Goal: Navigation & Orientation: Find specific page/section

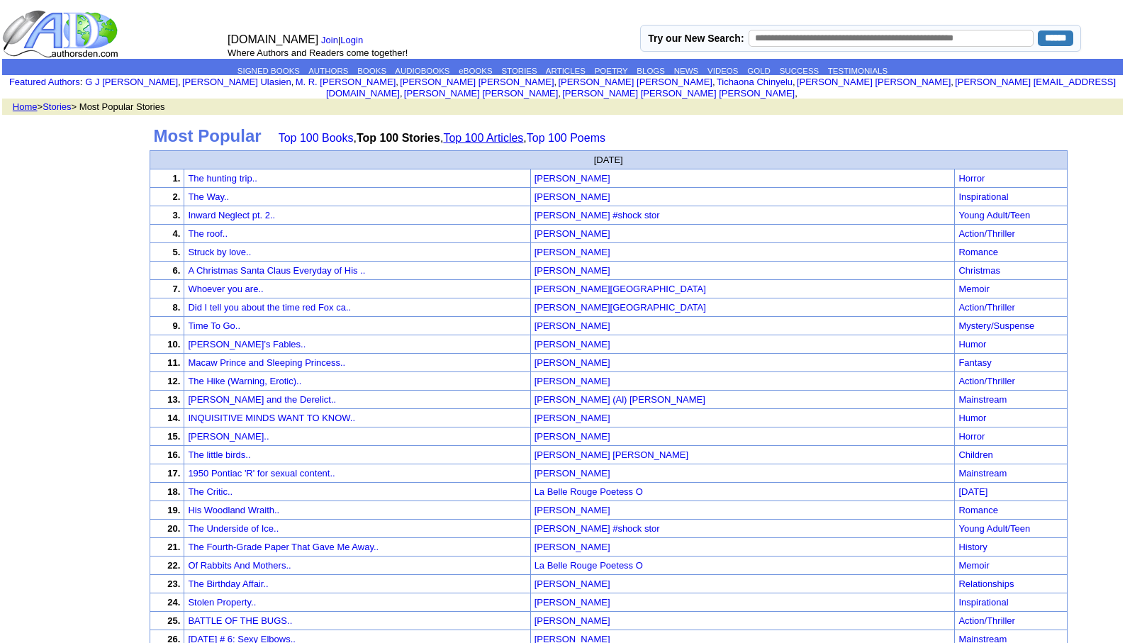
click at [498, 132] on link "Top 100 Articles" at bounding box center [483, 138] width 80 height 12
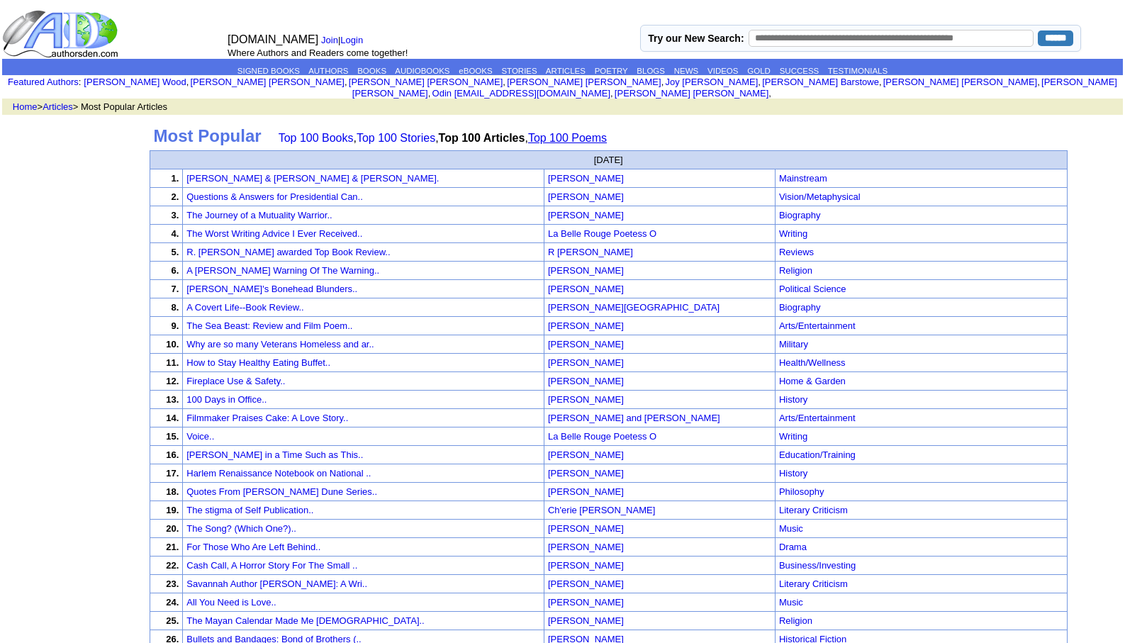
click at [580, 132] on link "Top 100 Poems" at bounding box center [567, 138] width 79 height 12
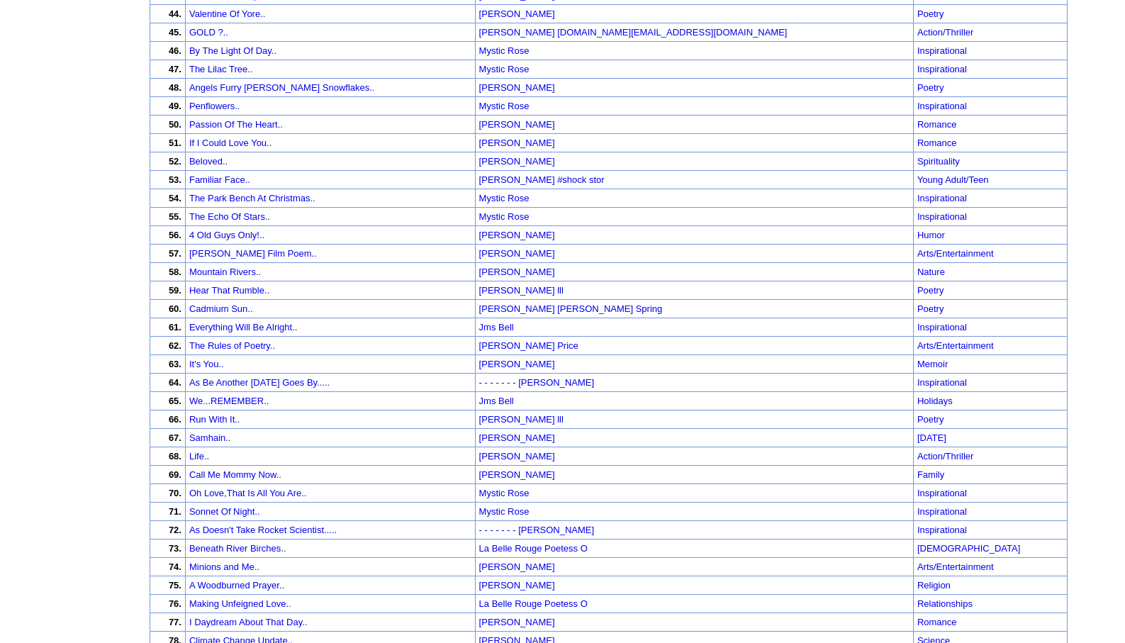
scroll to position [1124, 0]
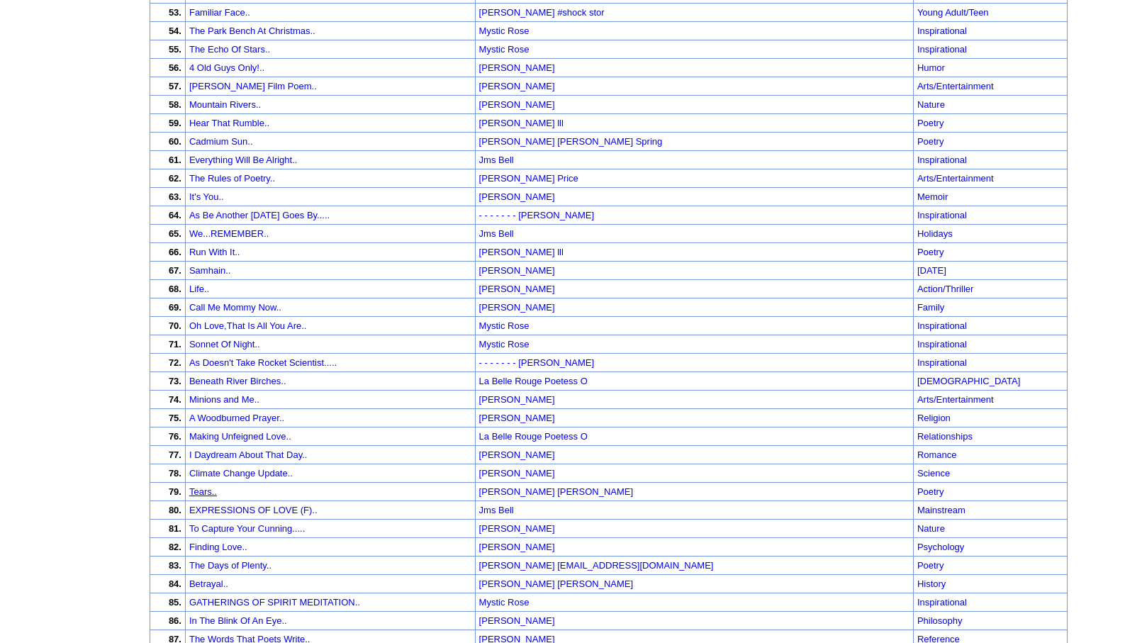
click at [216, 486] on link "Tears.." at bounding box center [203, 491] width 28 height 11
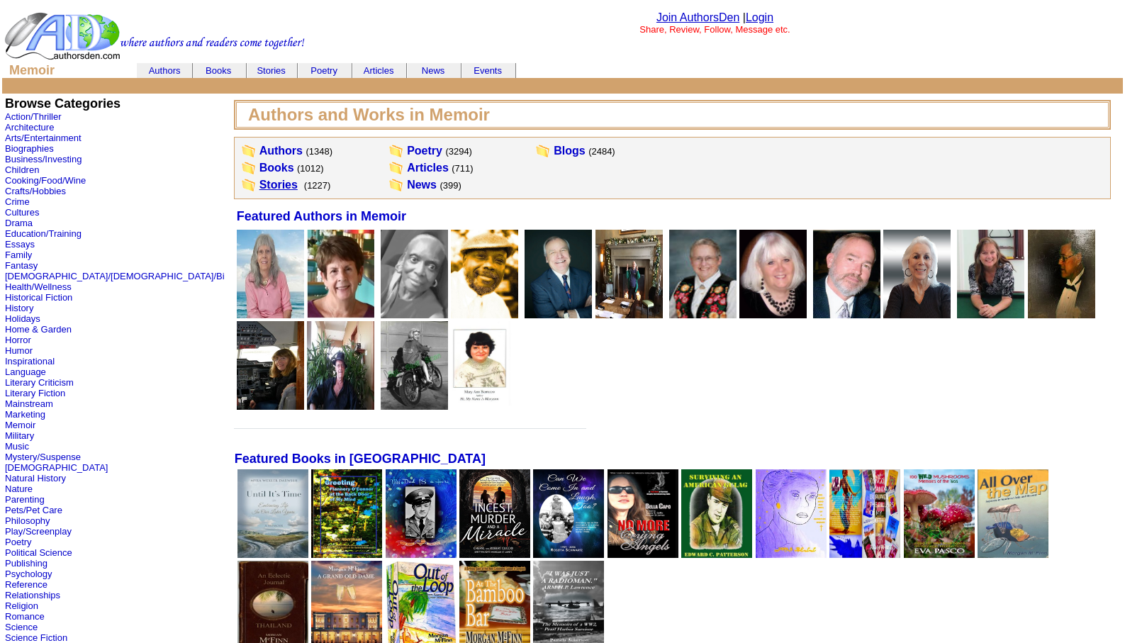
click at [259, 186] on link "Stories" at bounding box center [278, 185] width 38 height 12
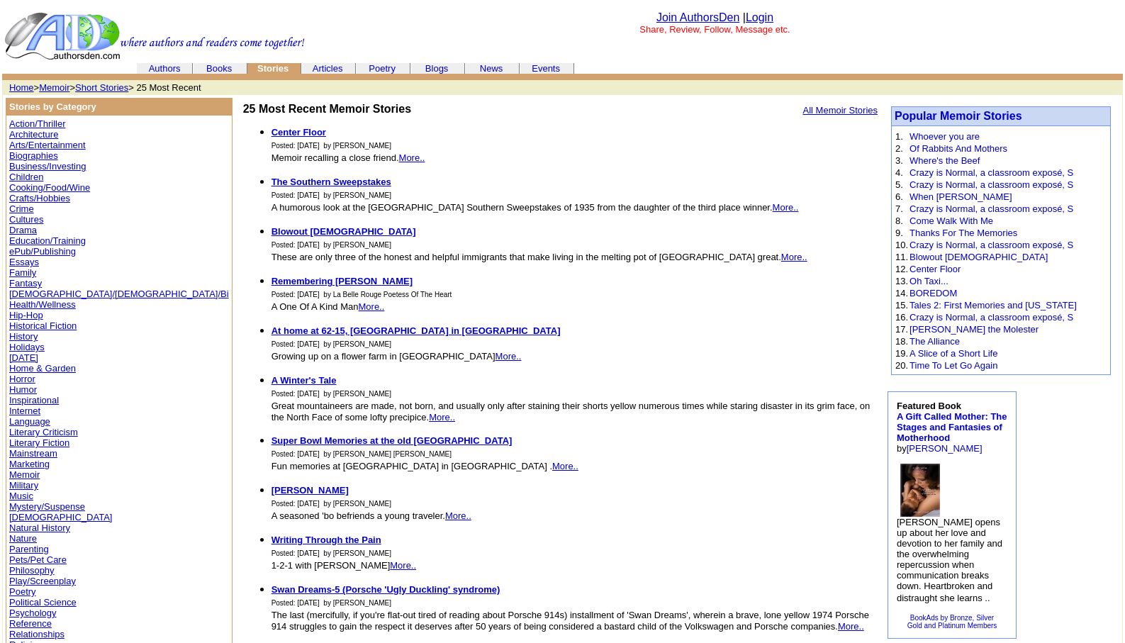
click at [55, 85] on link "Memoir" at bounding box center [54, 87] width 30 height 11
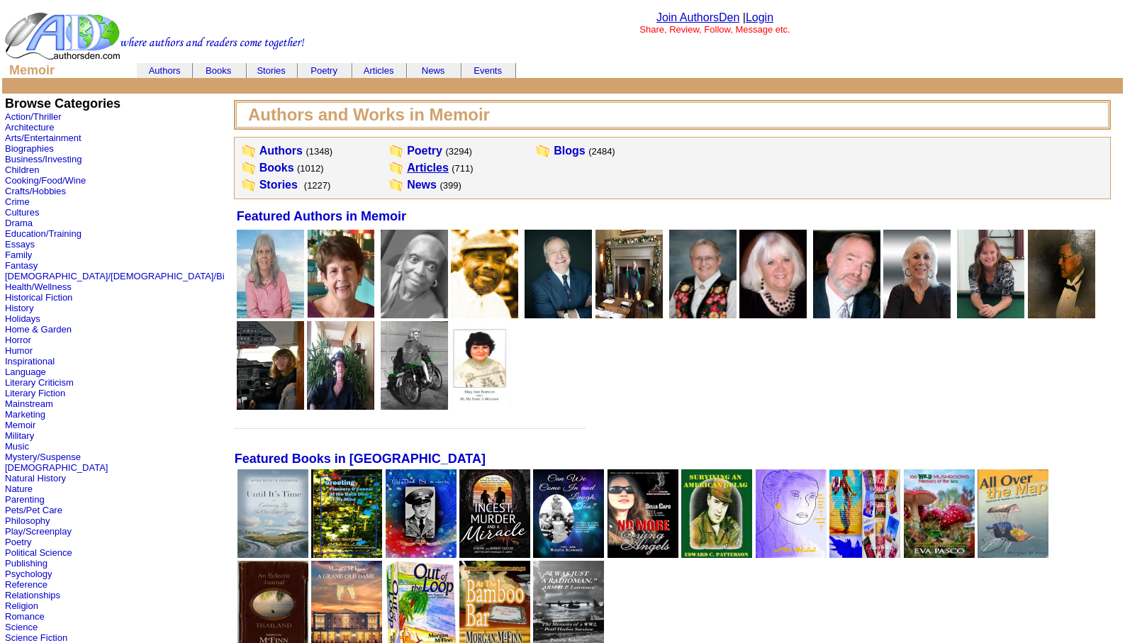
click at [407, 171] on link "Articles" at bounding box center [428, 168] width 42 height 12
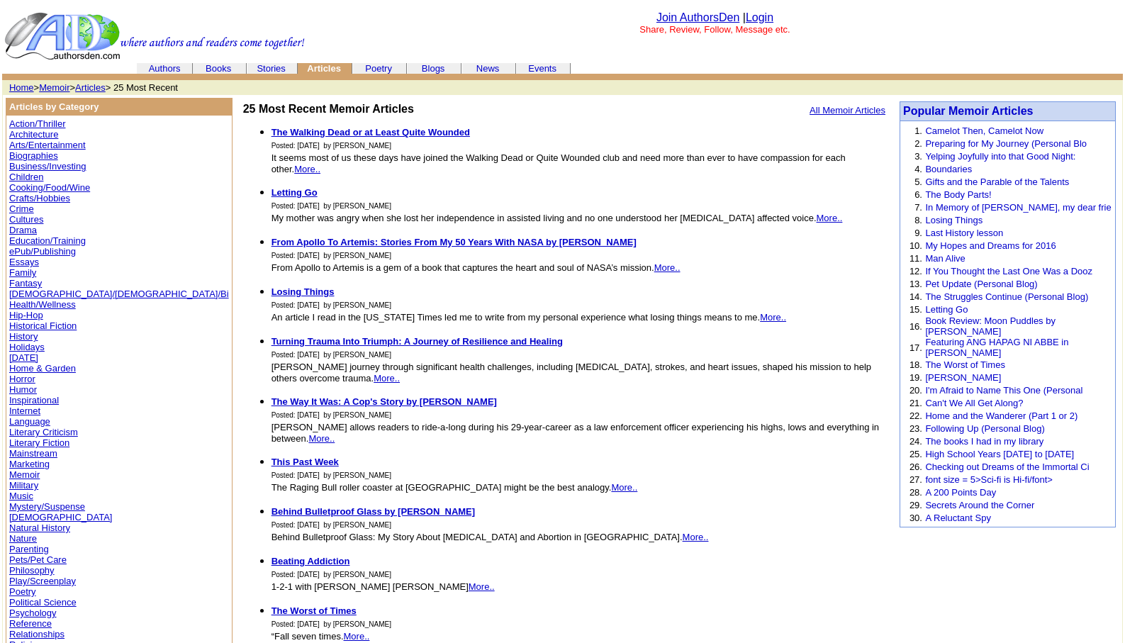
click at [26, 612] on link "Psychology" at bounding box center [32, 612] width 47 height 11
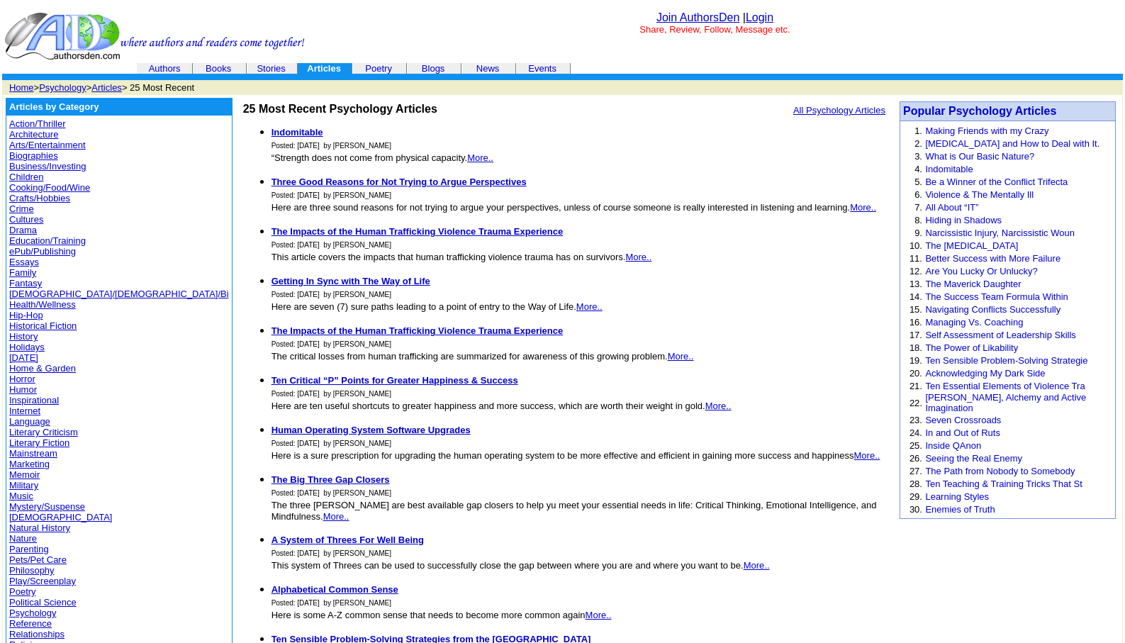
click at [40, 502] on link "Mystery/Suspense" at bounding box center [47, 506] width 76 height 11
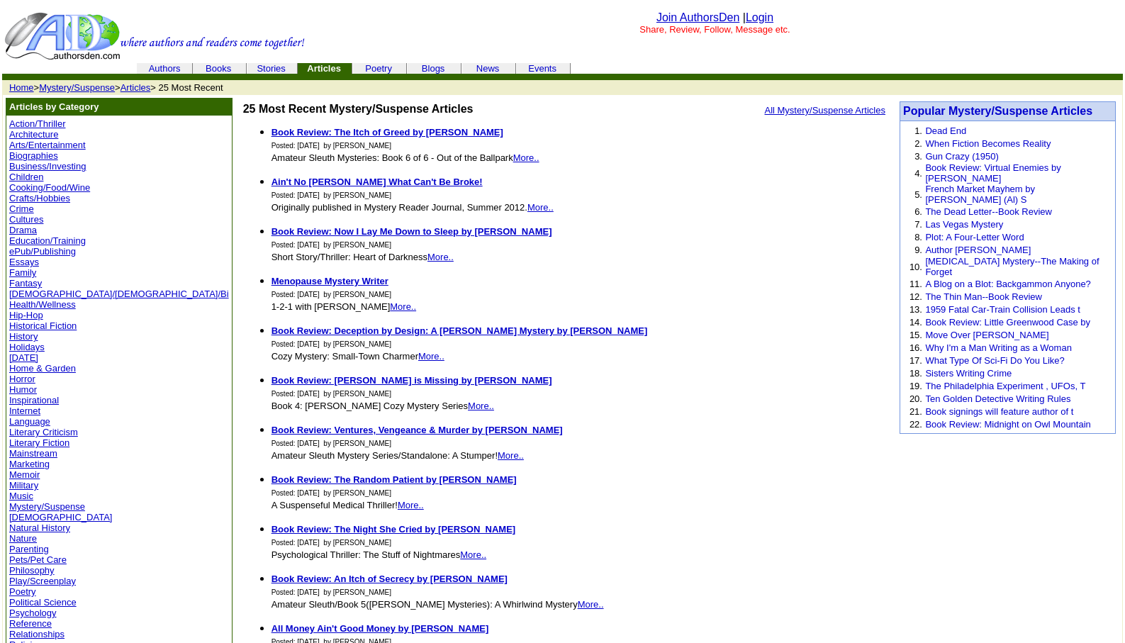
click at [62, 91] on link "Mystery/Suspense" at bounding box center [77, 87] width 76 height 11
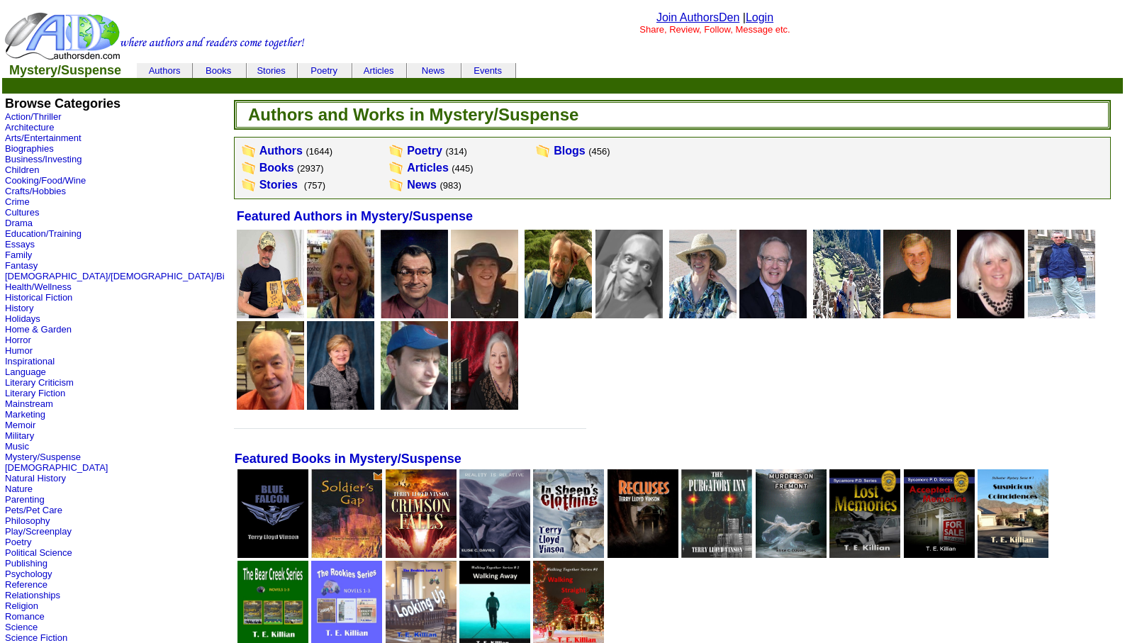
click at [763, 18] on link "Login" at bounding box center [760, 17] width 28 height 12
